Goal: Information Seeking & Learning: Learn about a topic

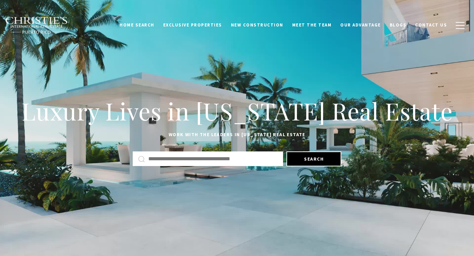
click at [168, 158] on input "text" at bounding box center [212, 158] width 129 height 9
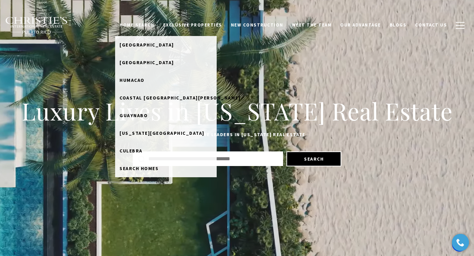
click at [153, 29] on link "Home Search" at bounding box center [137, 25] width 44 height 13
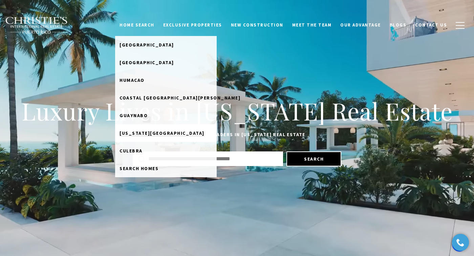
click at [154, 134] on span "[US_STATE][GEOGRAPHIC_DATA]" at bounding box center [162, 133] width 85 height 6
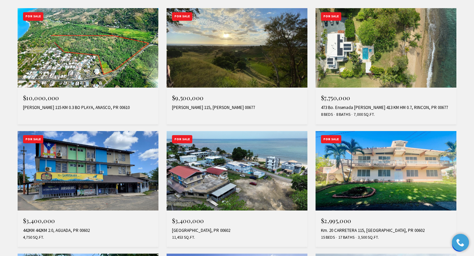
click at [220, 63] on img at bounding box center [237, 47] width 141 height 79
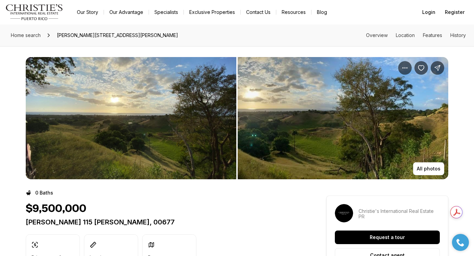
click at [381, 114] on img "View image gallery" at bounding box center [343, 118] width 211 height 122
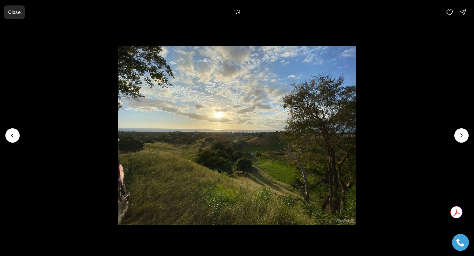
click at [18, 13] on p "Close" at bounding box center [14, 11] width 13 height 5
